Goal: Task Accomplishment & Management: Manage account settings

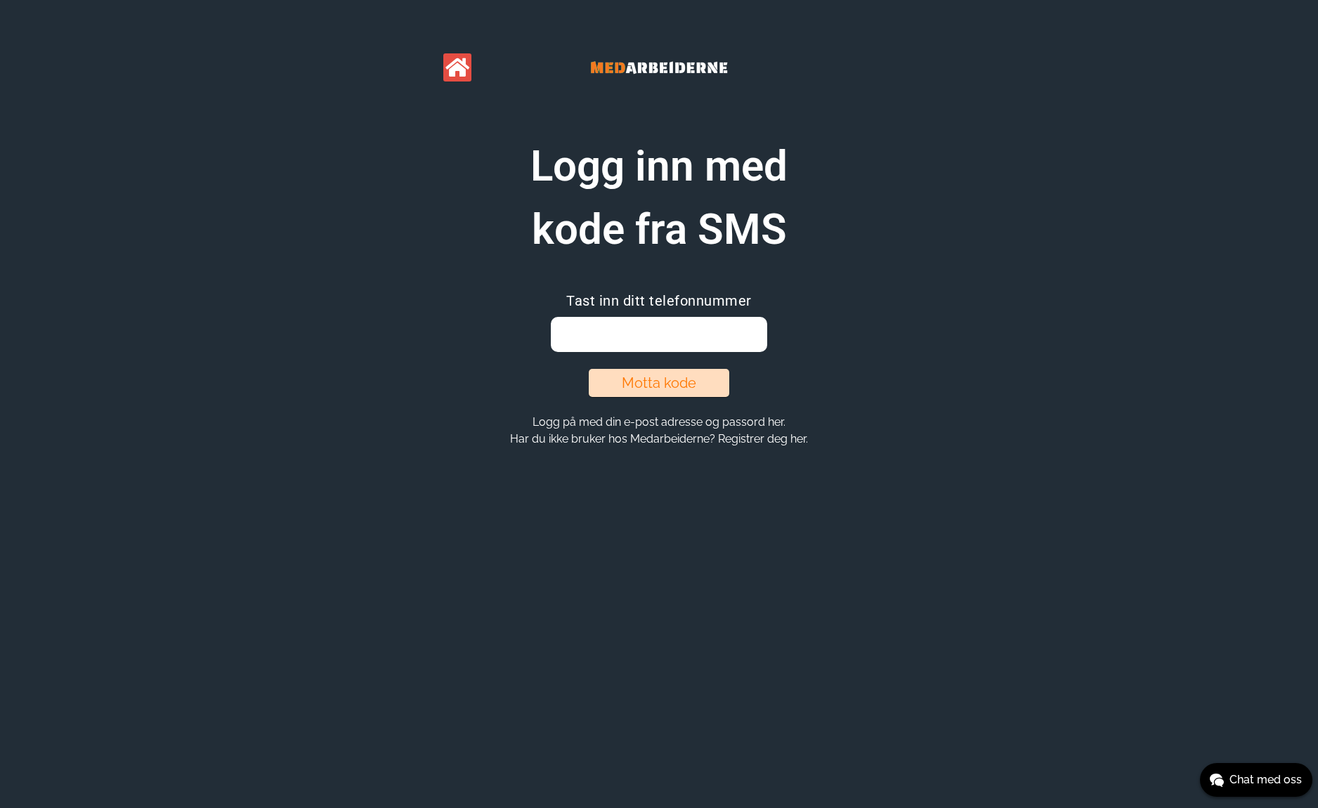
click at [598, 341] on input "email" at bounding box center [659, 334] width 216 height 35
type input "47877007"
click at [709, 382] on button "Motta kode" at bounding box center [659, 383] width 140 height 28
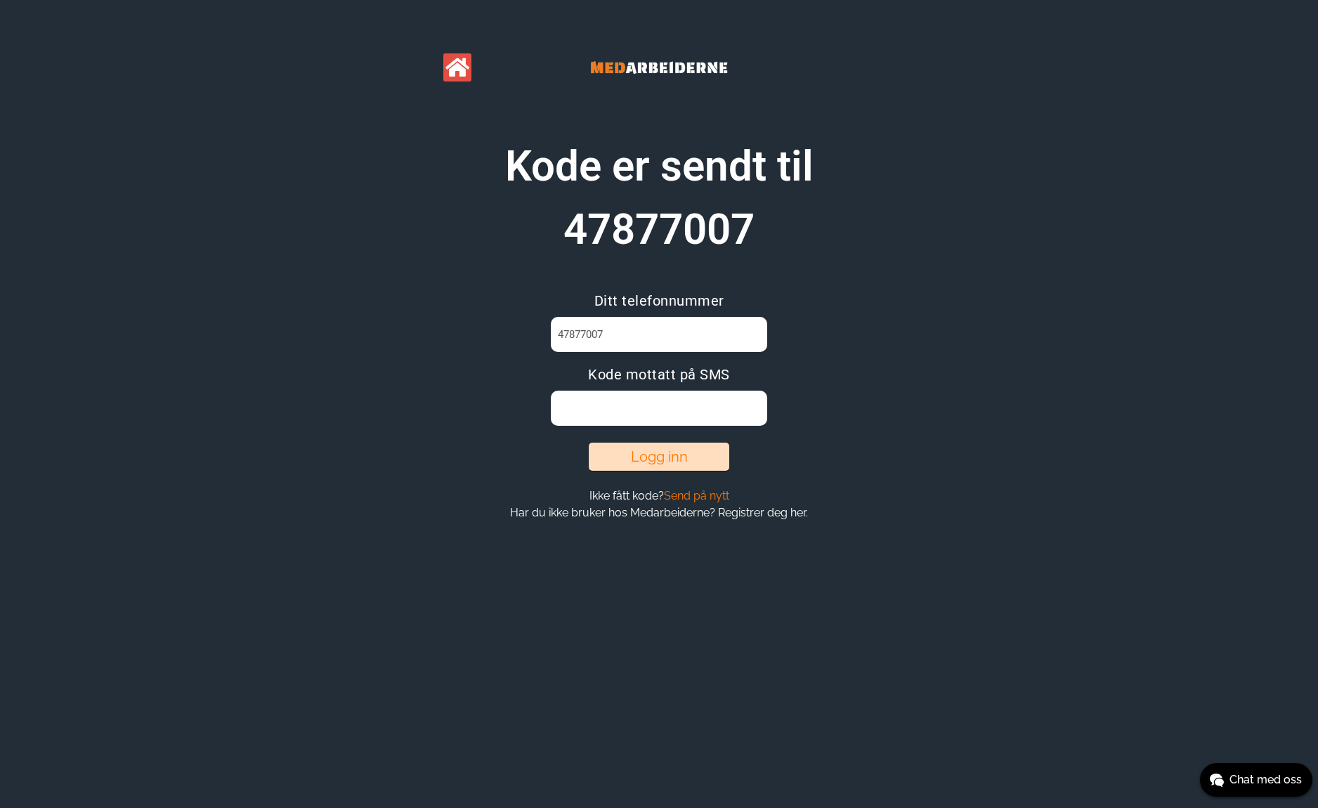
click at [675, 407] on input at bounding box center [659, 408] width 216 height 35
type input "SXEJ1TXZ"
click at [676, 457] on button "Logg inn" at bounding box center [659, 456] width 140 height 28
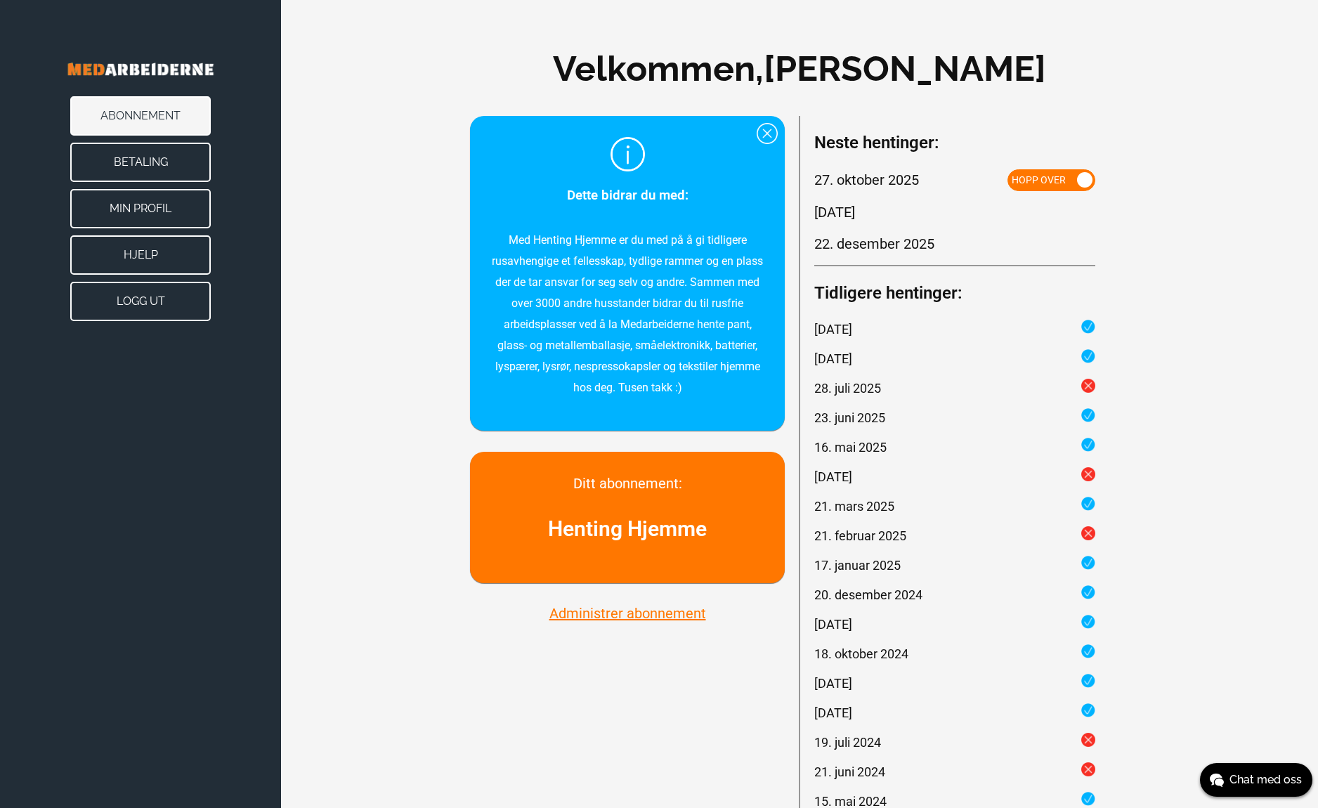
click at [596, 617] on button "Administrer abonnement" at bounding box center [627, 613] width 165 height 18
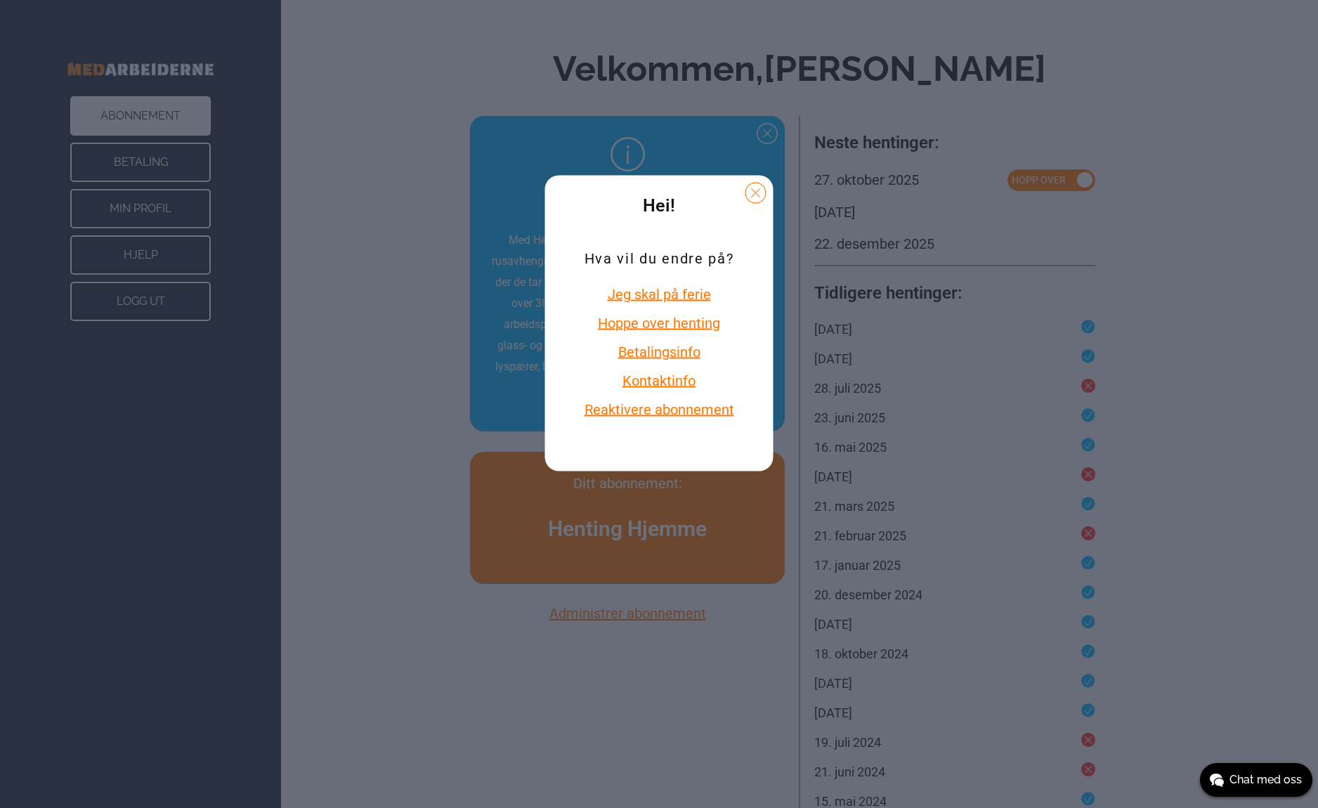
click at [749, 186] on button at bounding box center [755, 193] width 21 height 21
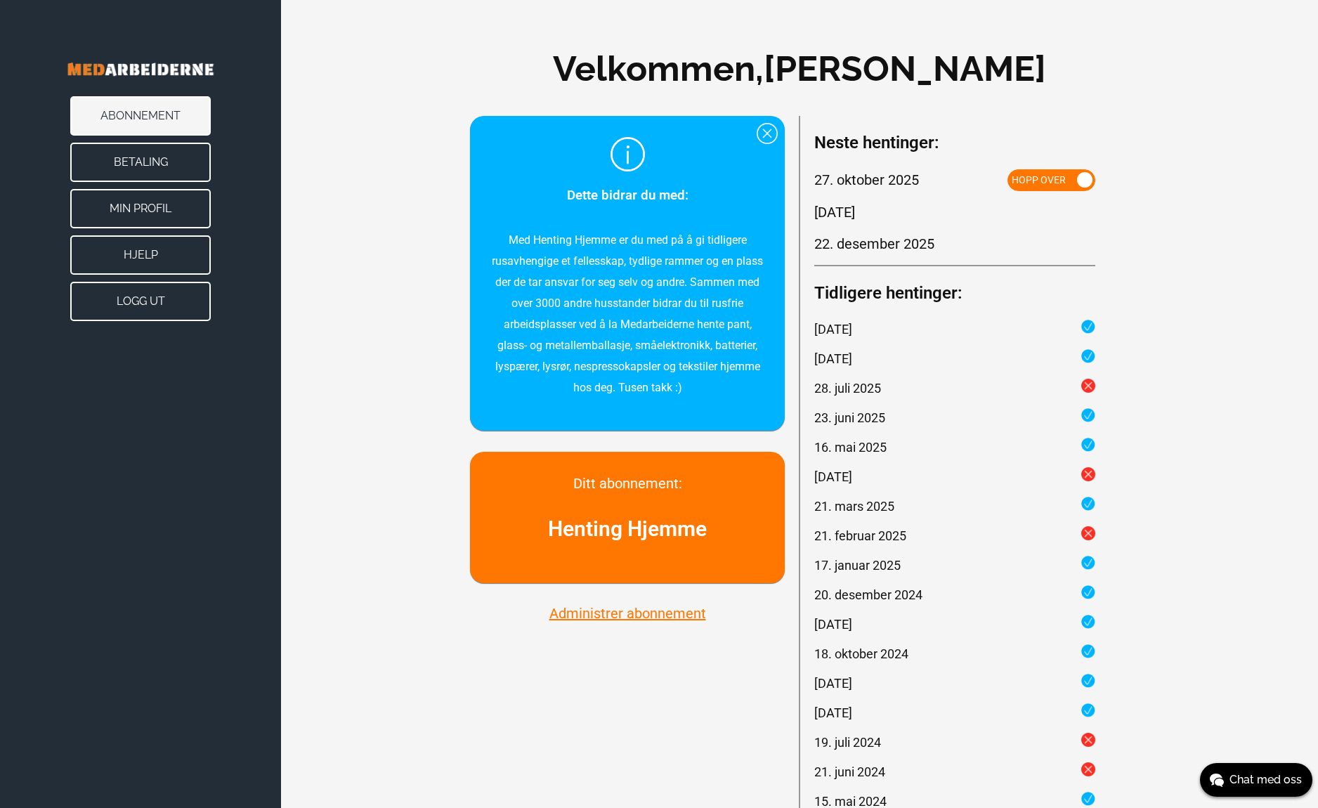
click at [1017, 182] on span "Hopp over" at bounding box center [1038, 179] width 54 height 11
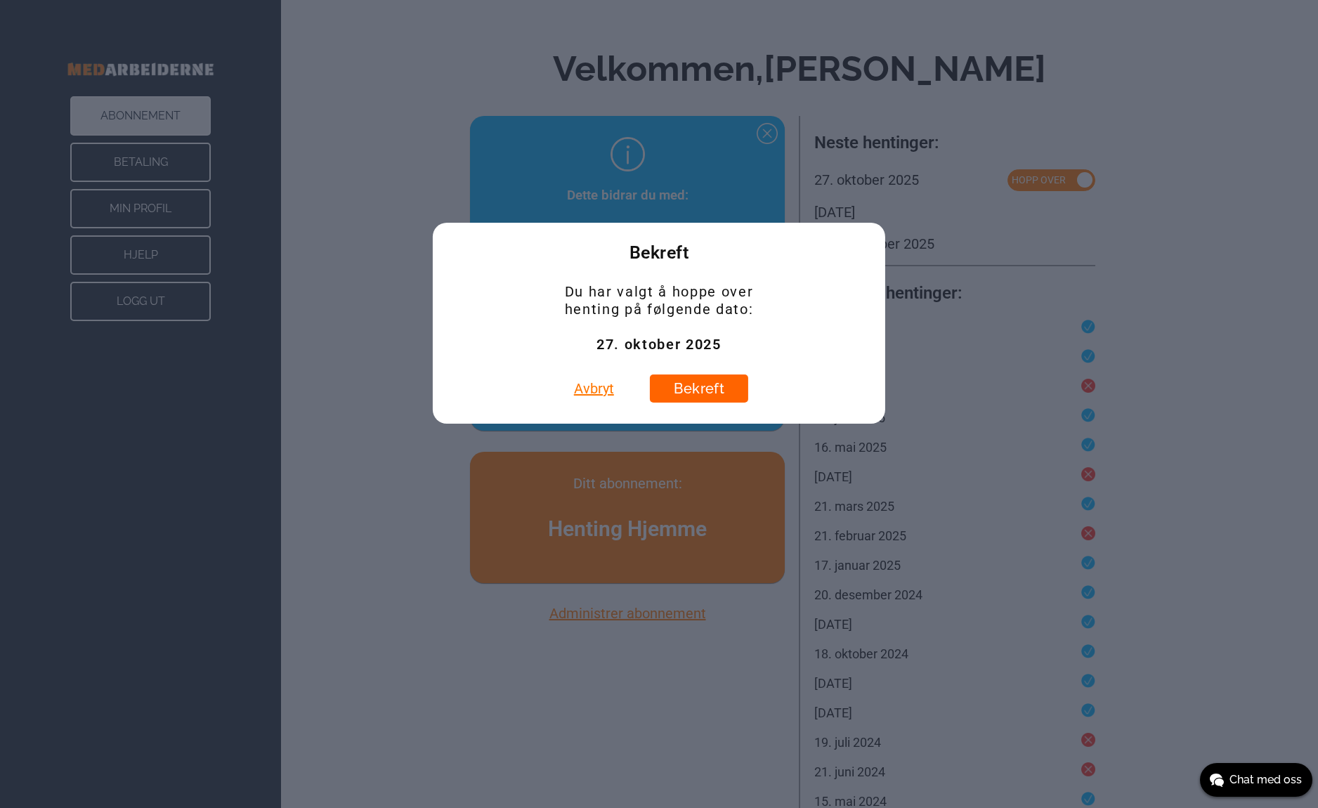
click at [683, 386] on button "Bekreft" at bounding box center [699, 388] width 98 height 28
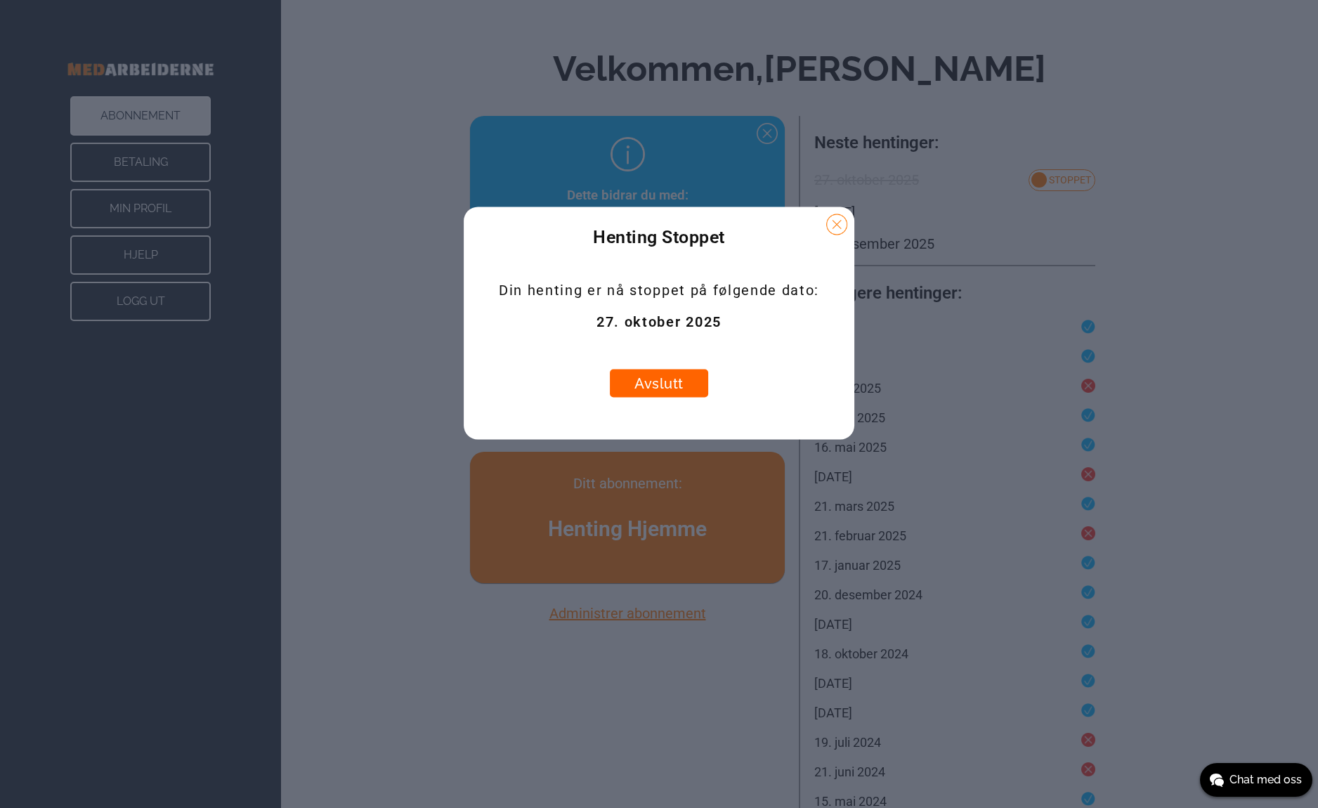
click at [650, 387] on button "Avslutt" at bounding box center [659, 383] width 98 height 28
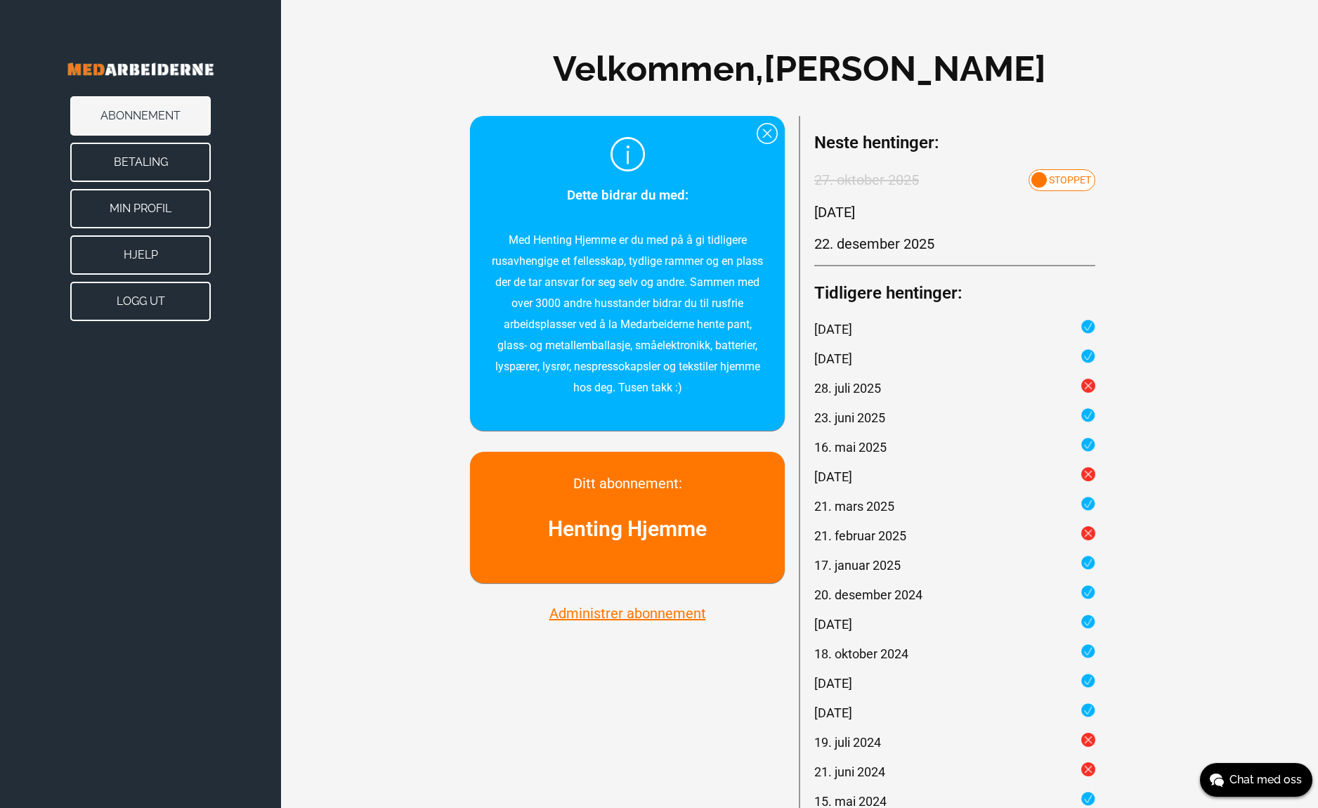
click at [166, 305] on button "Logg ut" at bounding box center [140, 301] width 140 height 39
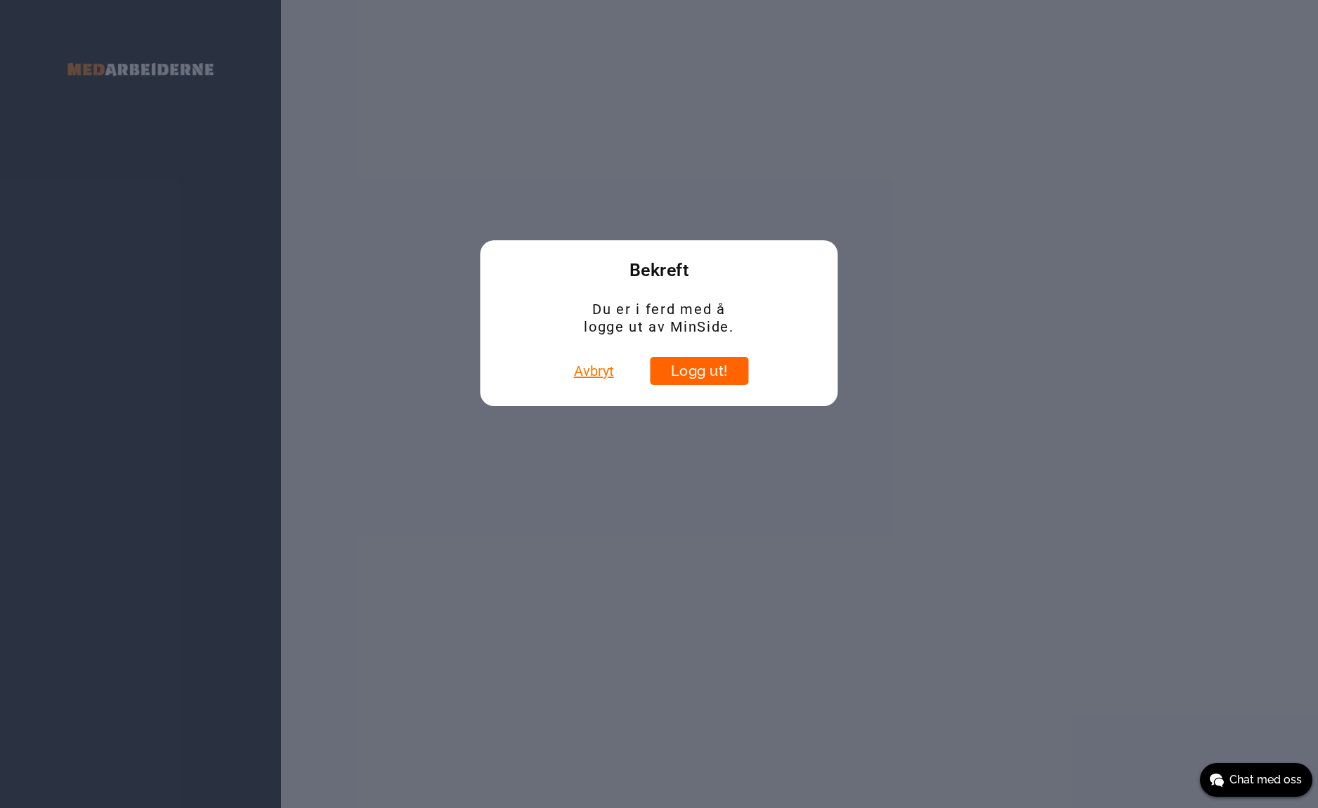
click at [686, 367] on button "Logg ut!" at bounding box center [699, 371] width 98 height 28
